Goal: Information Seeking & Learning: Learn about a topic

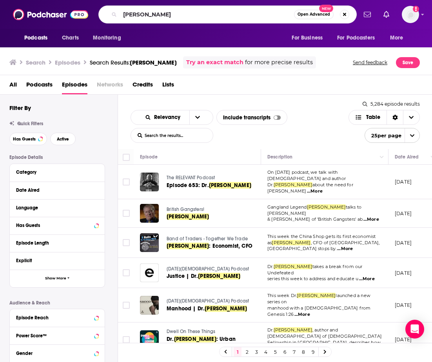
drag, startPoint x: 163, startPoint y: 16, endPoint x: 123, endPoint y: 22, distance: 40.8
click at [121, 15] on input "[PERSON_NAME]" at bounding box center [207, 14] width 174 height 13
type input "[PERSON_NAME]"
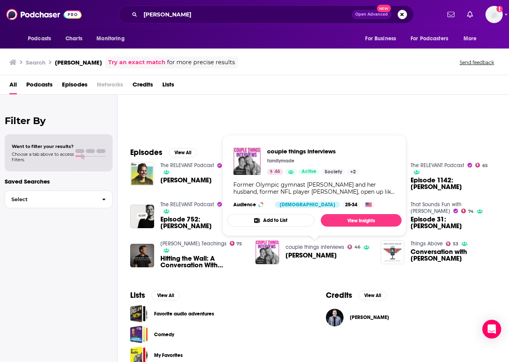
scroll to position [66, 0]
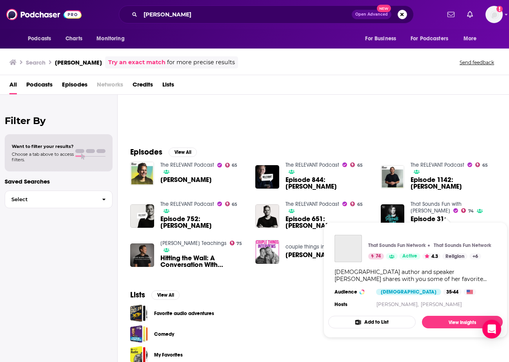
click at [421, 208] on link "That Sounds Fun with [PERSON_NAME]" at bounding box center [435, 207] width 51 height 13
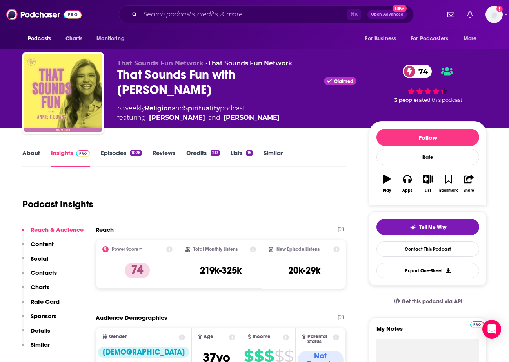
click at [116, 154] on link "Episodes 1026" at bounding box center [121, 158] width 41 height 18
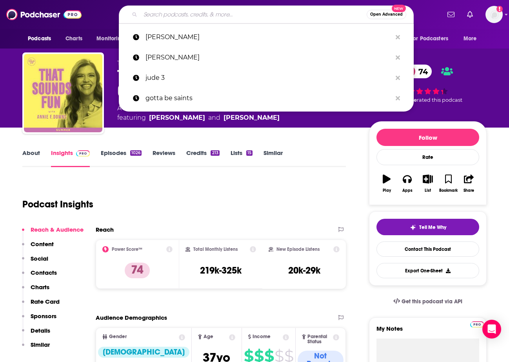
click at [208, 13] on input "Search podcasts, credits, & more..." at bounding box center [253, 14] width 226 height 13
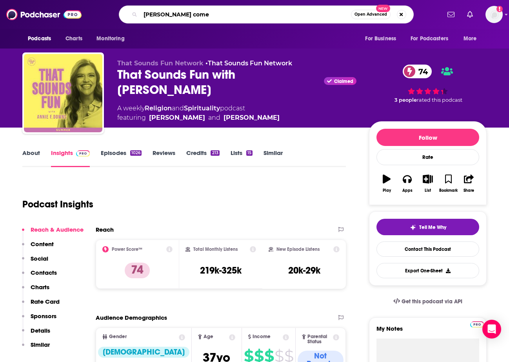
type input "[PERSON_NAME]"
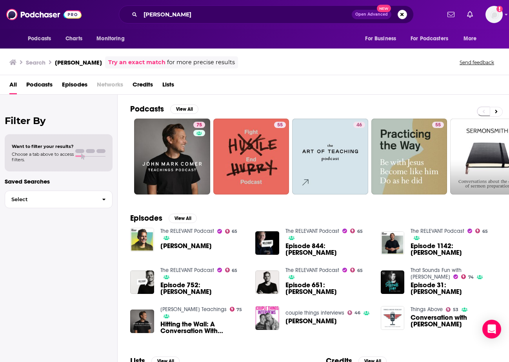
click at [71, 84] on span "Episodes" at bounding box center [74, 86] width 25 height 16
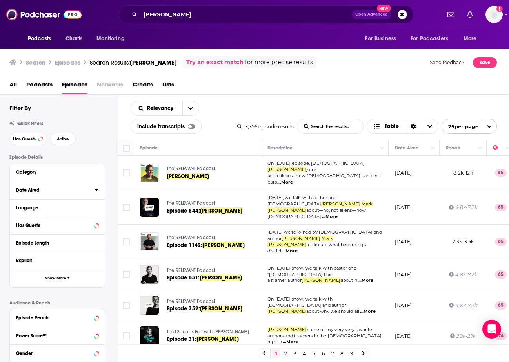
click at [41, 190] on div "Date Aired" at bounding box center [52, 190] width 73 height 5
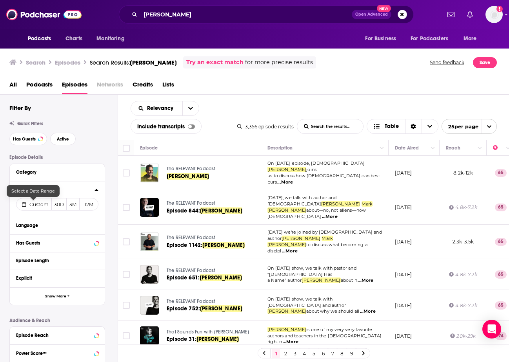
click at [35, 207] on span "Custom" at bounding box center [38, 205] width 19 height 6
select select "8"
select select "2025"
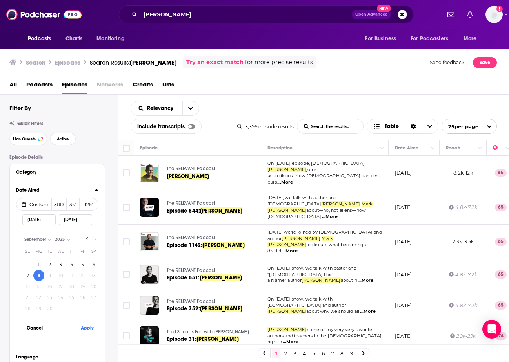
click at [43, 218] on input "[DATE]" at bounding box center [38, 220] width 33 height 11
click at [37, 221] on input "[DATE]" at bounding box center [38, 220] width 33 height 11
click at [40, 221] on input "[DATE]" at bounding box center [38, 220] width 33 height 11
type input "[DATE]"
select select "7"
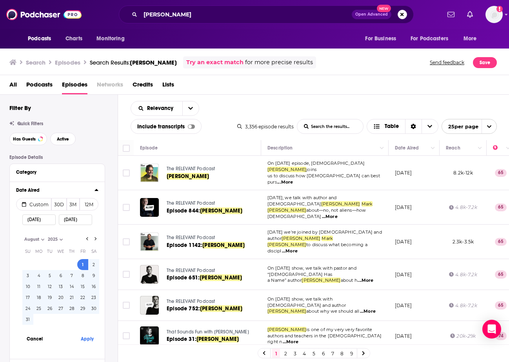
type input "[DATE]"
click at [67, 222] on input "[DATE]" at bounding box center [75, 220] width 33 height 11
click at [74, 222] on input "[DATE]" at bounding box center [75, 220] width 33 height 11
type input "[DATE]"
click at [73, 191] on div "Date Aired" at bounding box center [52, 190] width 73 height 5
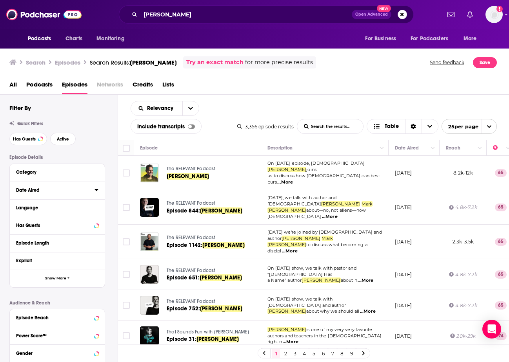
click at [25, 192] on div "Date Aired" at bounding box center [52, 190] width 73 height 5
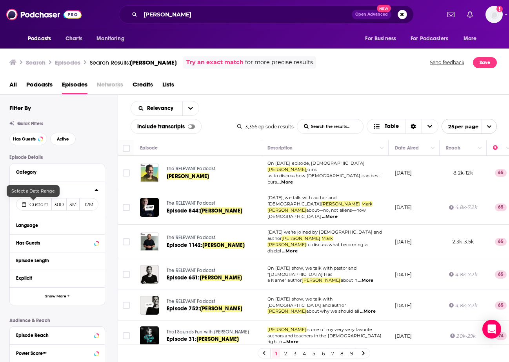
click at [32, 204] on span "Custom" at bounding box center [38, 205] width 19 height 6
select select "8"
select select "2025"
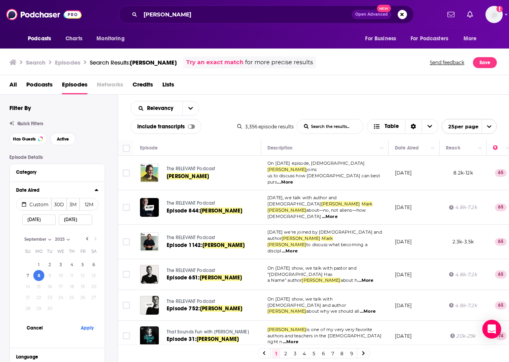
click at [37, 220] on input "[DATE]" at bounding box center [38, 220] width 33 height 11
click at [49, 242] on select "January February March April May June July August September October November De…" at bounding box center [41, 239] width 39 height 7
select select "7"
click at [81, 266] on button "1" at bounding box center [82, 264] width 11 height 11
type input "[DATE]"
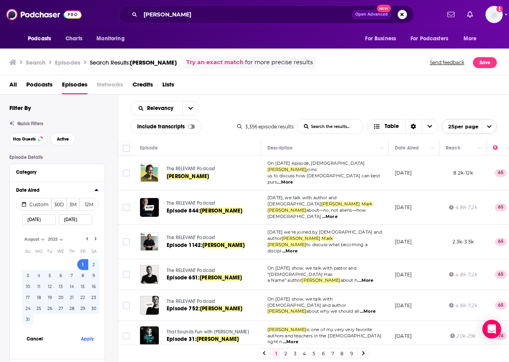
click at [29, 321] on button "31" at bounding box center [27, 319] width 11 height 11
type input "[DATE]"
click at [88, 341] on button "Apply" at bounding box center [87, 339] width 24 height 14
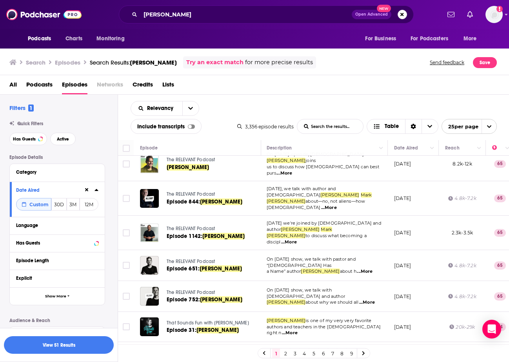
scroll to position [0, 1]
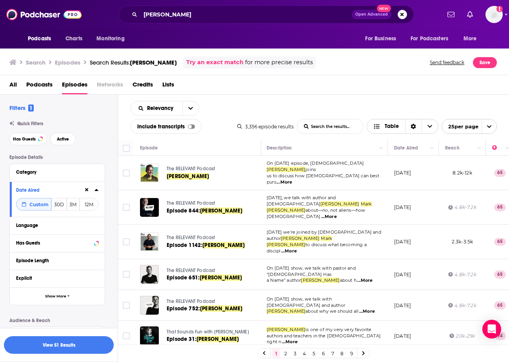
click at [430, 126] on icon "Choose View" at bounding box center [429, 126] width 5 height 3
click at [430, 126] on icon "Choose View" at bounding box center [429, 126] width 5 height 5
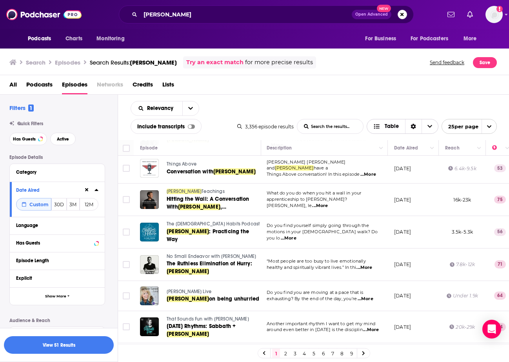
scroll to position [598, 1]
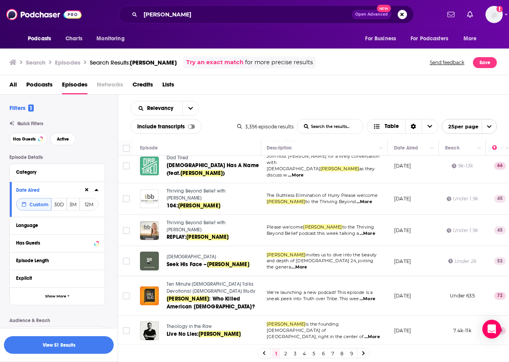
click at [186, 354] on span "First15 Devotional" at bounding box center [186, 356] width 38 height 5
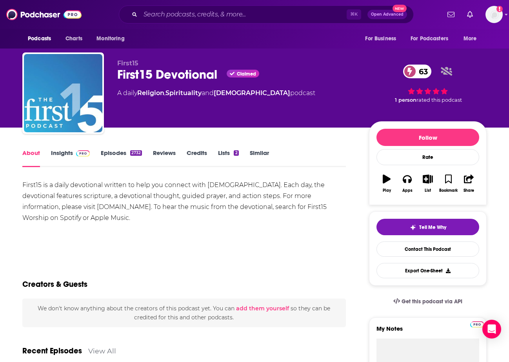
click at [64, 153] on link "Insights" at bounding box center [70, 158] width 39 height 18
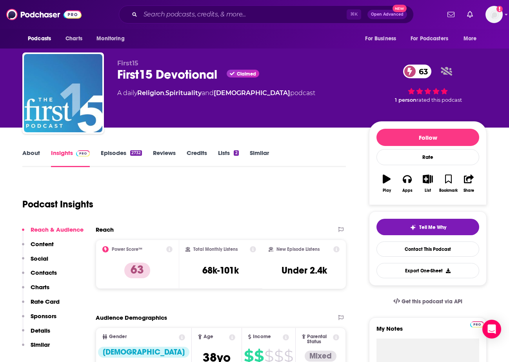
click at [118, 149] on div "About Insights Episodes 2732 Reviews Credits Lists 2 Similar" at bounding box center [183, 157] width 323 height 19
click at [118, 151] on link "Episodes 2732" at bounding box center [121, 158] width 41 height 18
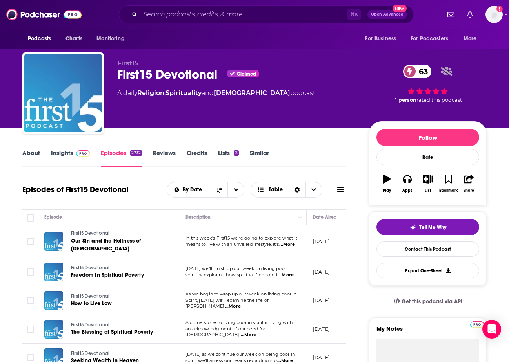
click at [63, 154] on link "Insights" at bounding box center [70, 158] width 39 height 18
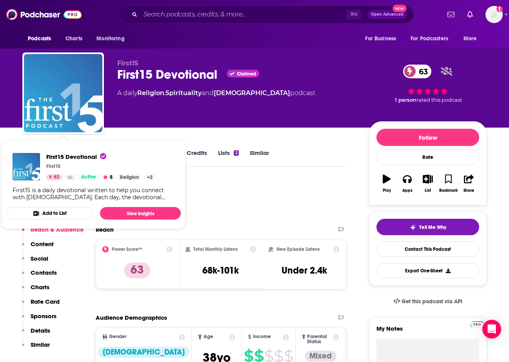
click at [214, 198] on div "Podcast Insights" at bounding box center [180, 200] width 317 height 40
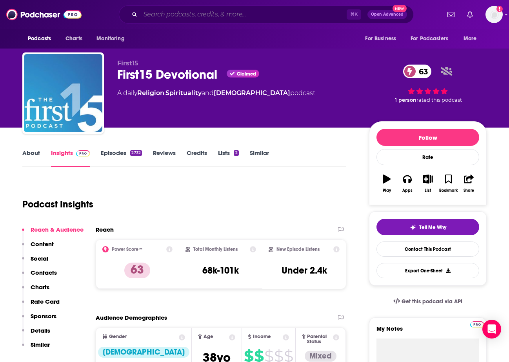
click at [153, 14] on input "Search podcasts, credits, & more..." at bounding box center [243, 14] width 206 height 13
